Goal: Register for event/course

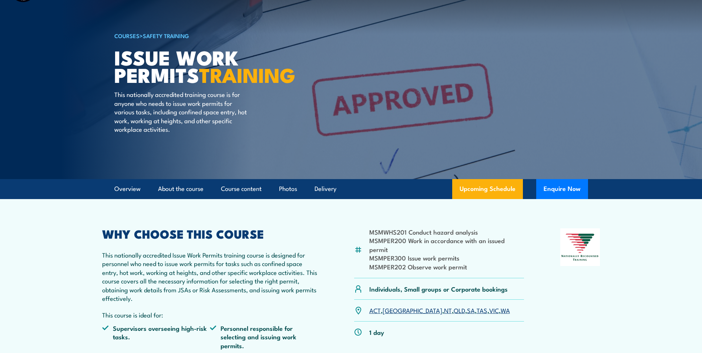
scroll to position [111, 0]
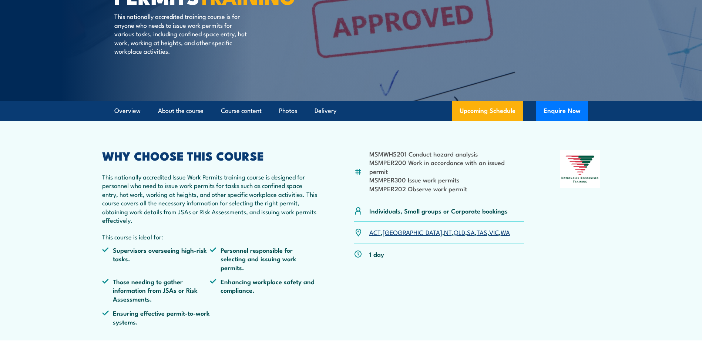
drag, startPoint x: 470, startPoint y: 222, endPoint x: 473, endPoint y: 225, distance: 4.5
click at [501, 228] on link "WA" at bounding box center [505, 232] width 9 height 9
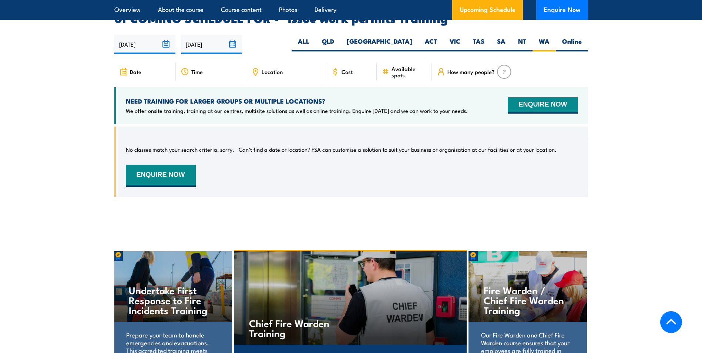
scroll to position [1244, 0]
